Goal: Task Accomplishment & Management: Manage account settings

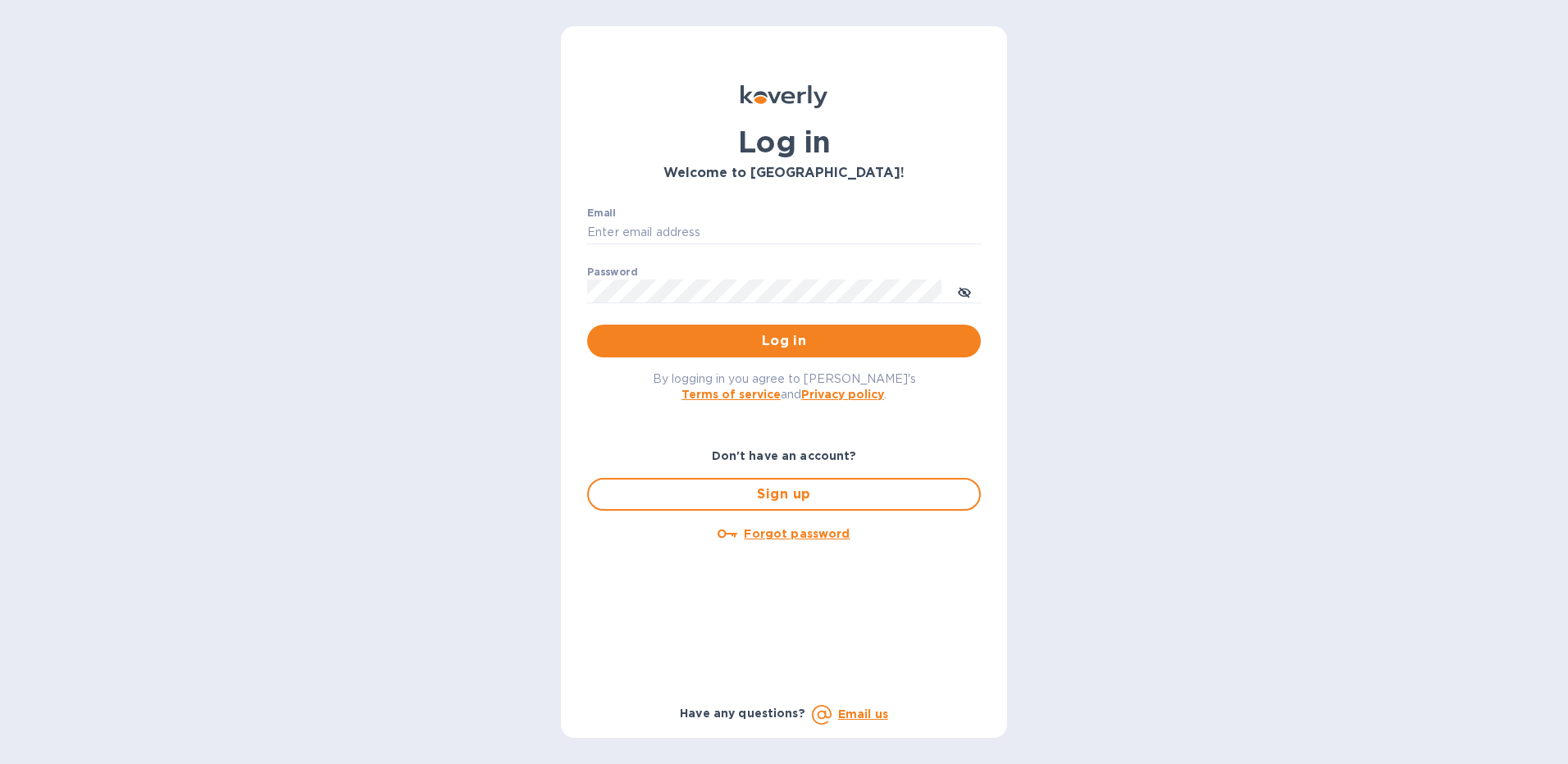
type input "[EMAIL_ADDRESS][DOMAIN_NAME]"
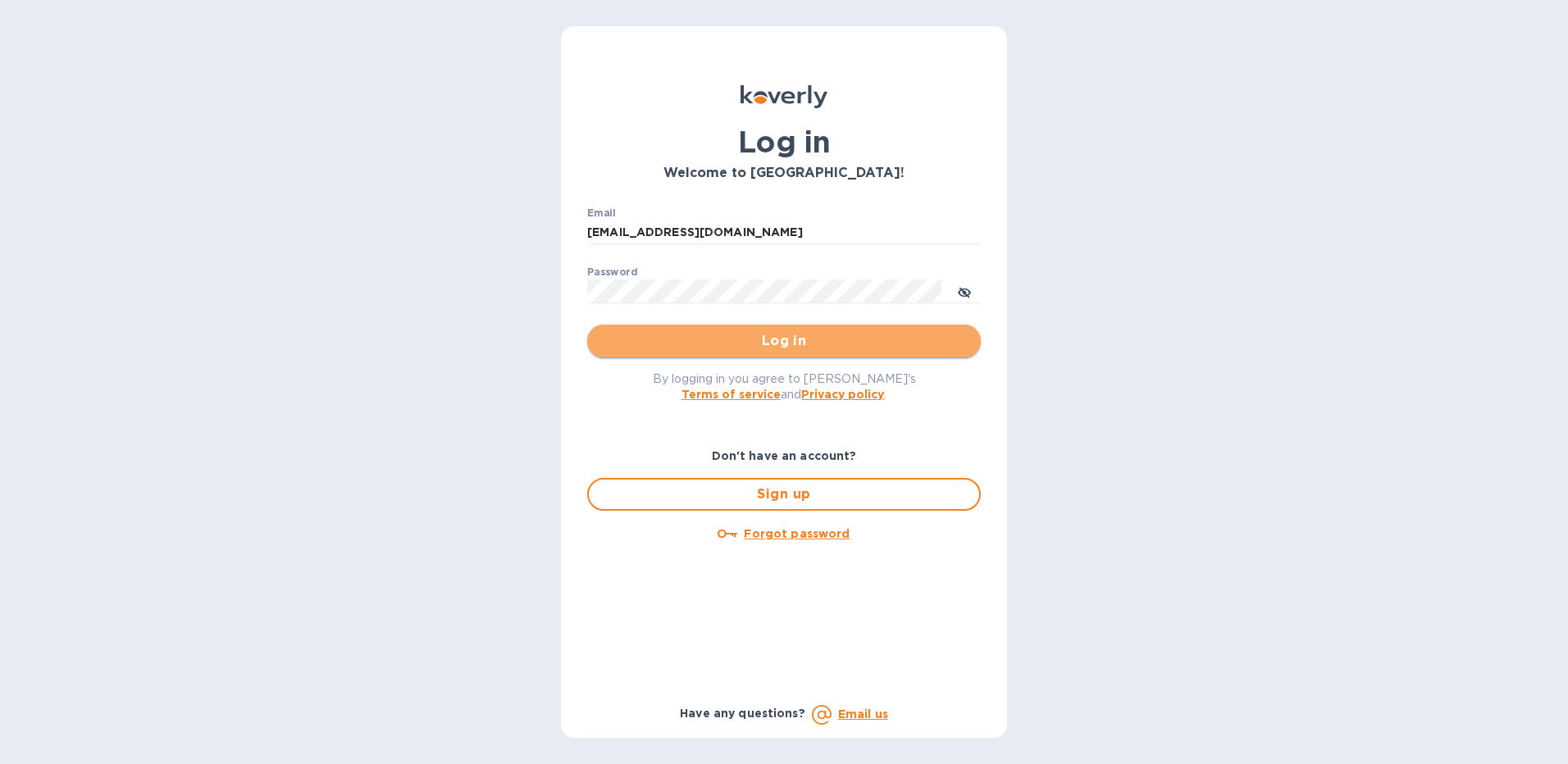
click at [833, 344] on span "Log in" at bounding box center [784, 342] width 368 height 20
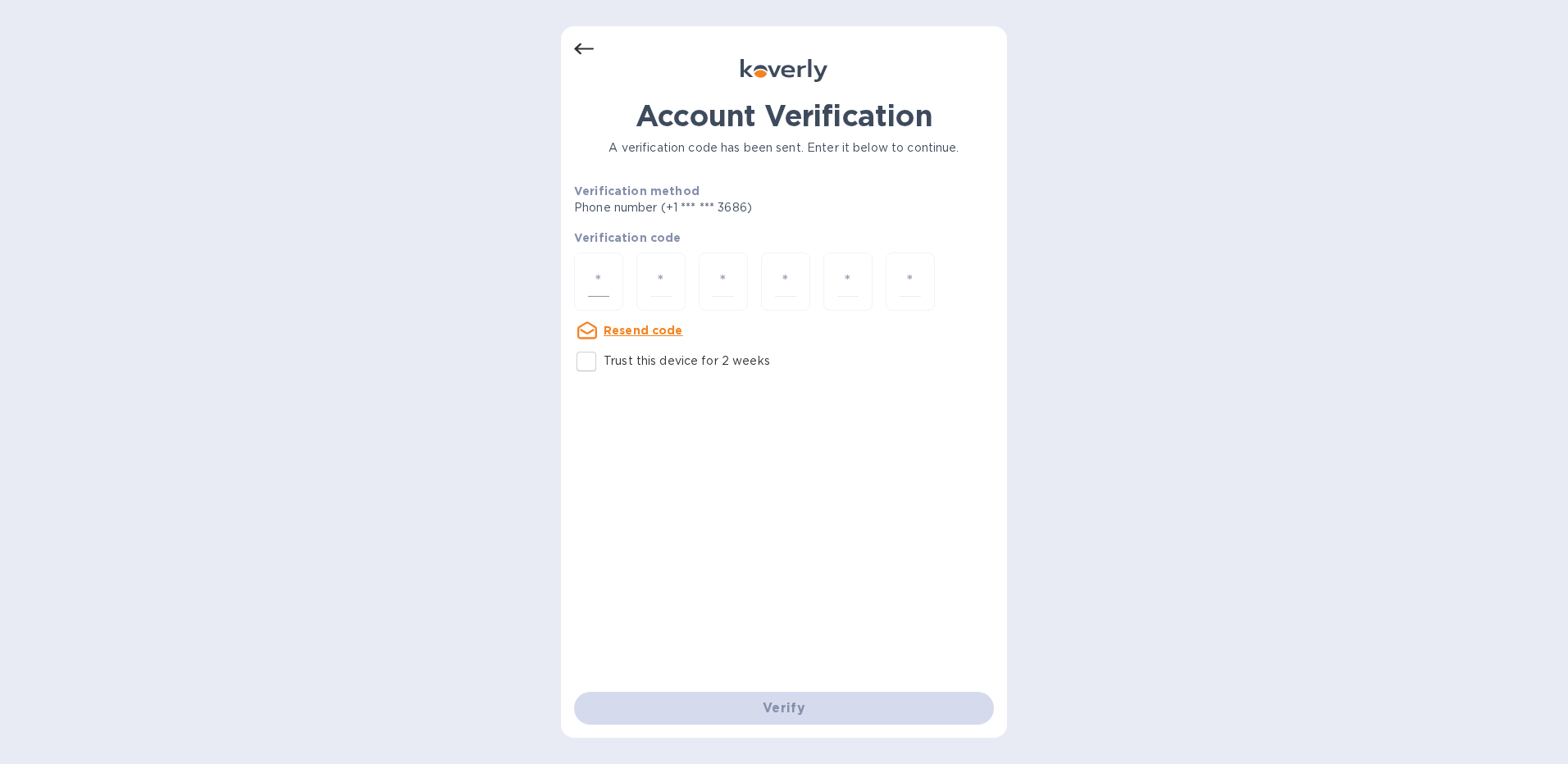
click at [598, 288] on input "number" at bounding box center [598, 282] width 21 height 30
type input "5"
type input "8"
type input "7"
type input "3"
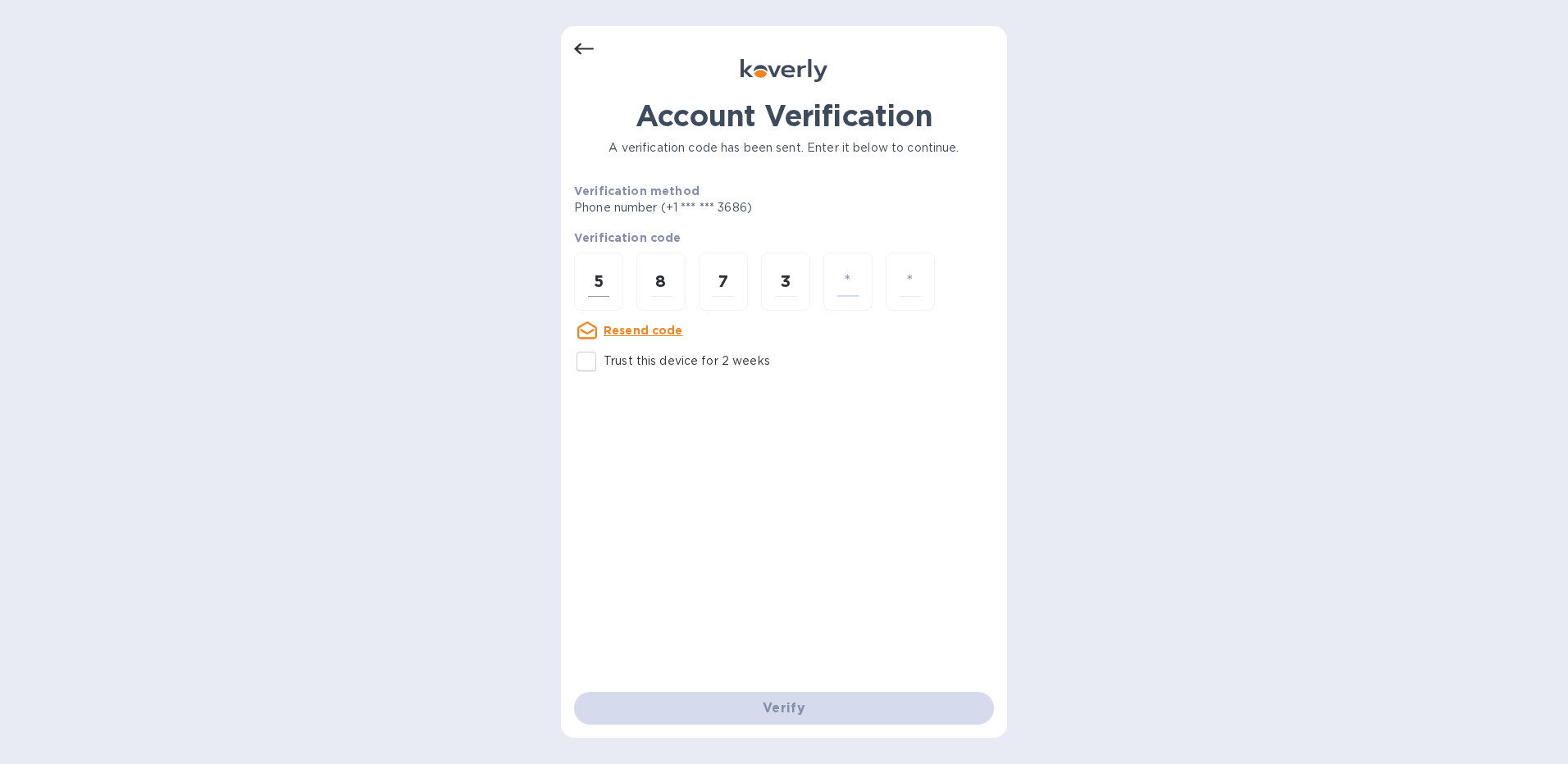
type input "6"
type input "5"
